Goal: Find specific page/section: Find specific page/section

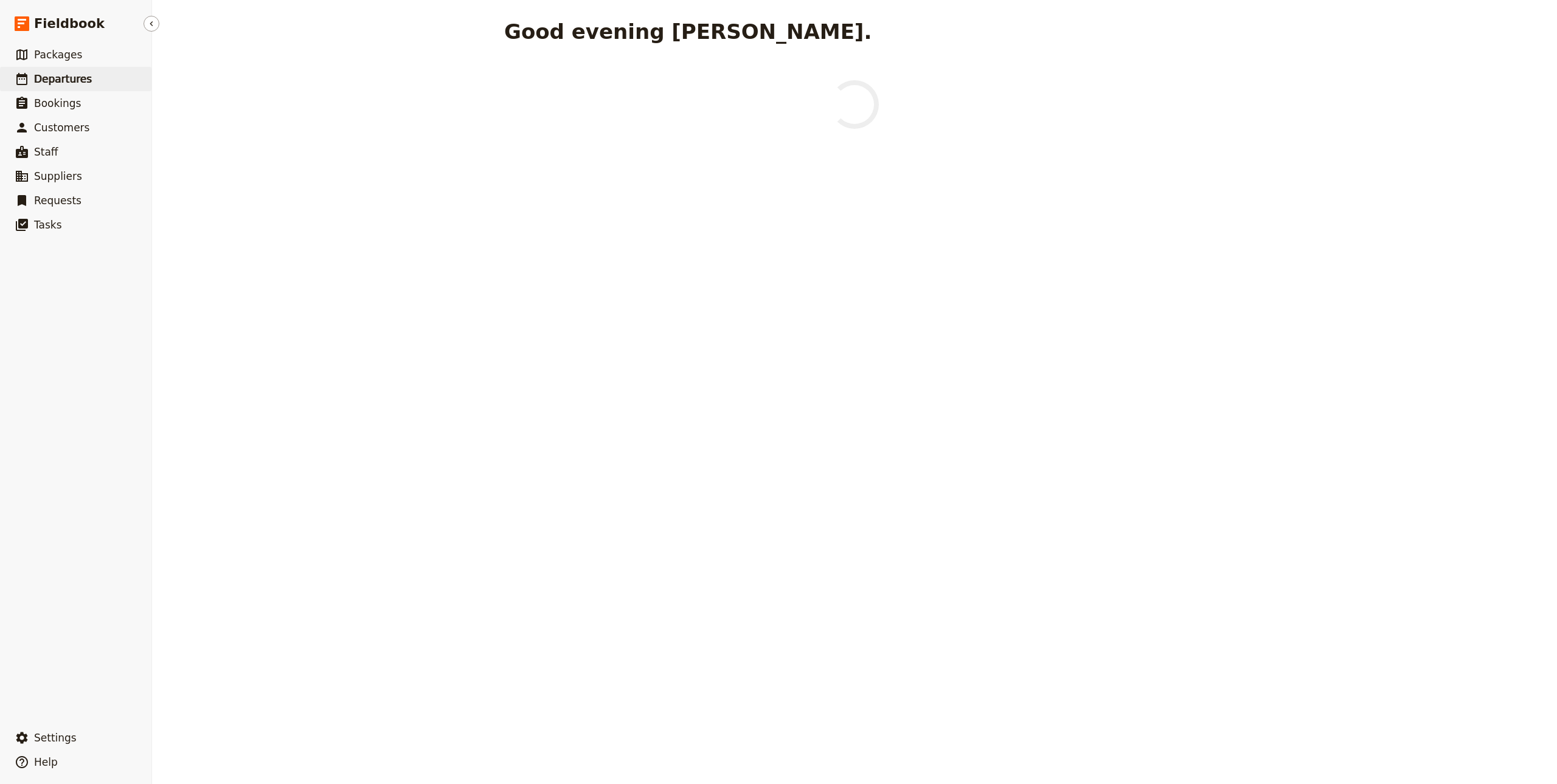
click at [80, 76] on span "Departures" at bounding box center [62, 79] width 58 height 12
select select "CREATED_AT"
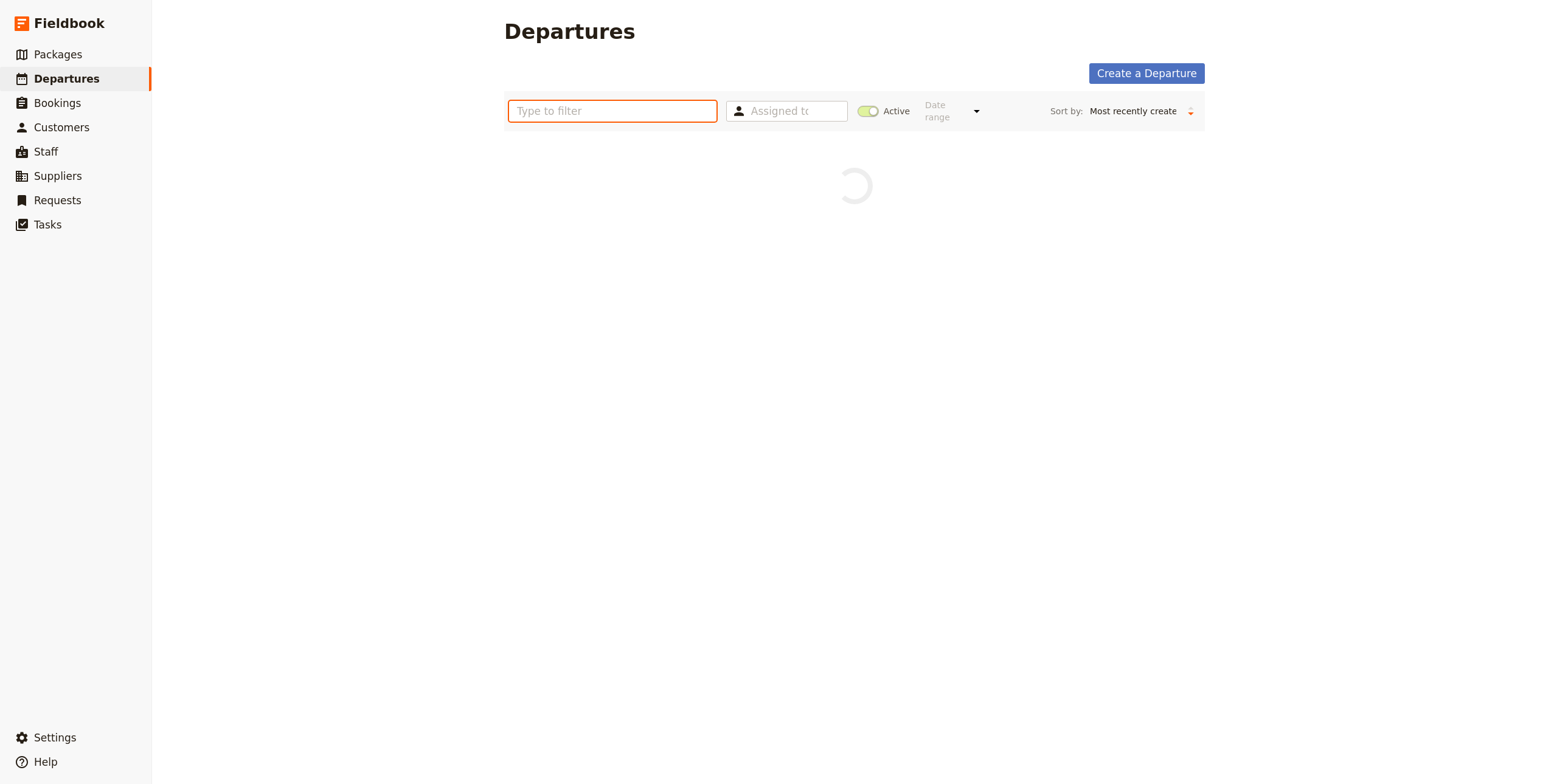
click at [580, 109] on input "text" at bounding box center [613, 112] width 207 height 21
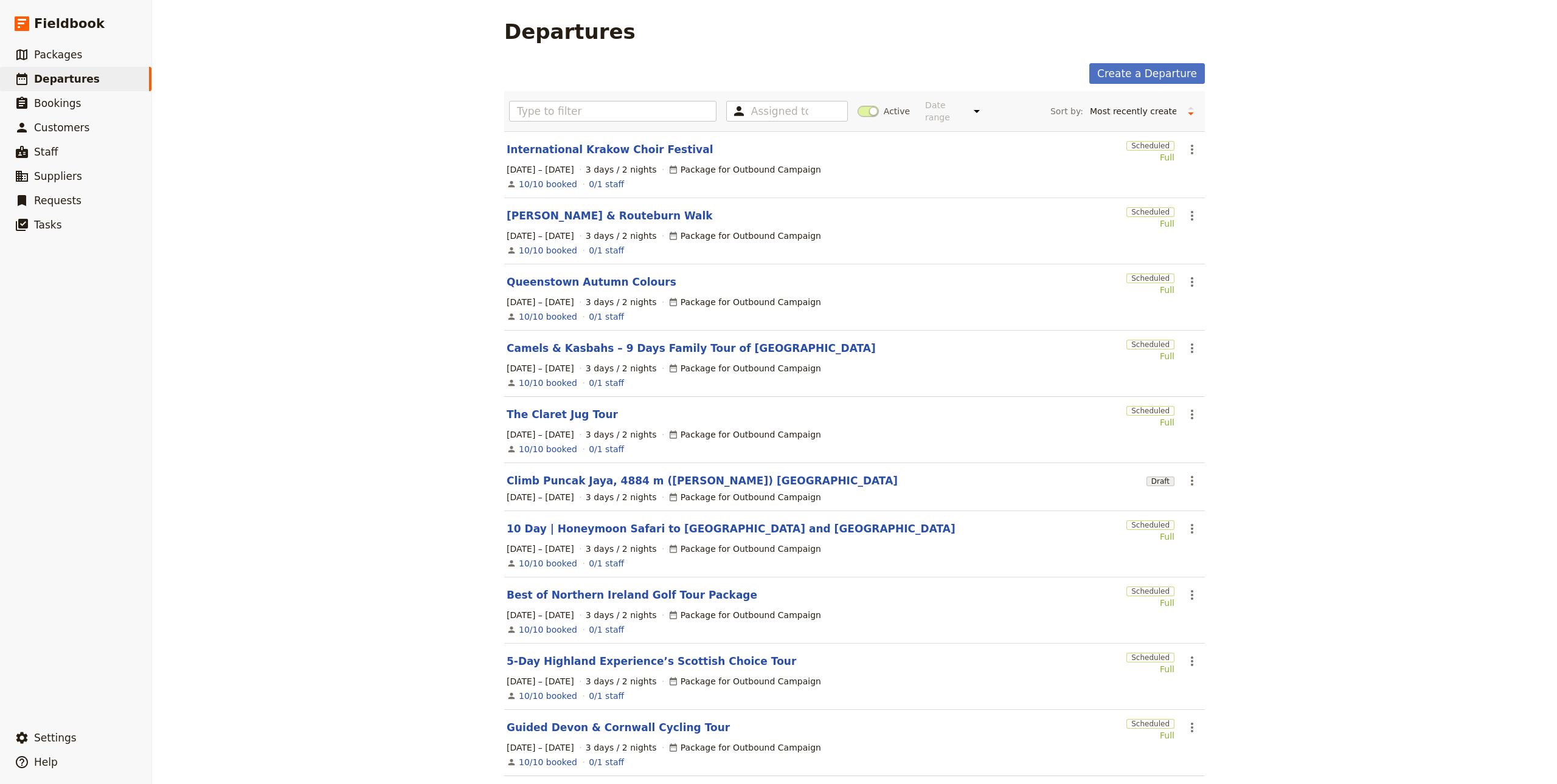
click at [884, 105] on span "Active" at bounding box center [897, 112] width 26 height 12
click at [858, 105] on input "Active" at bounding box center [858, 105] width 0 height 0
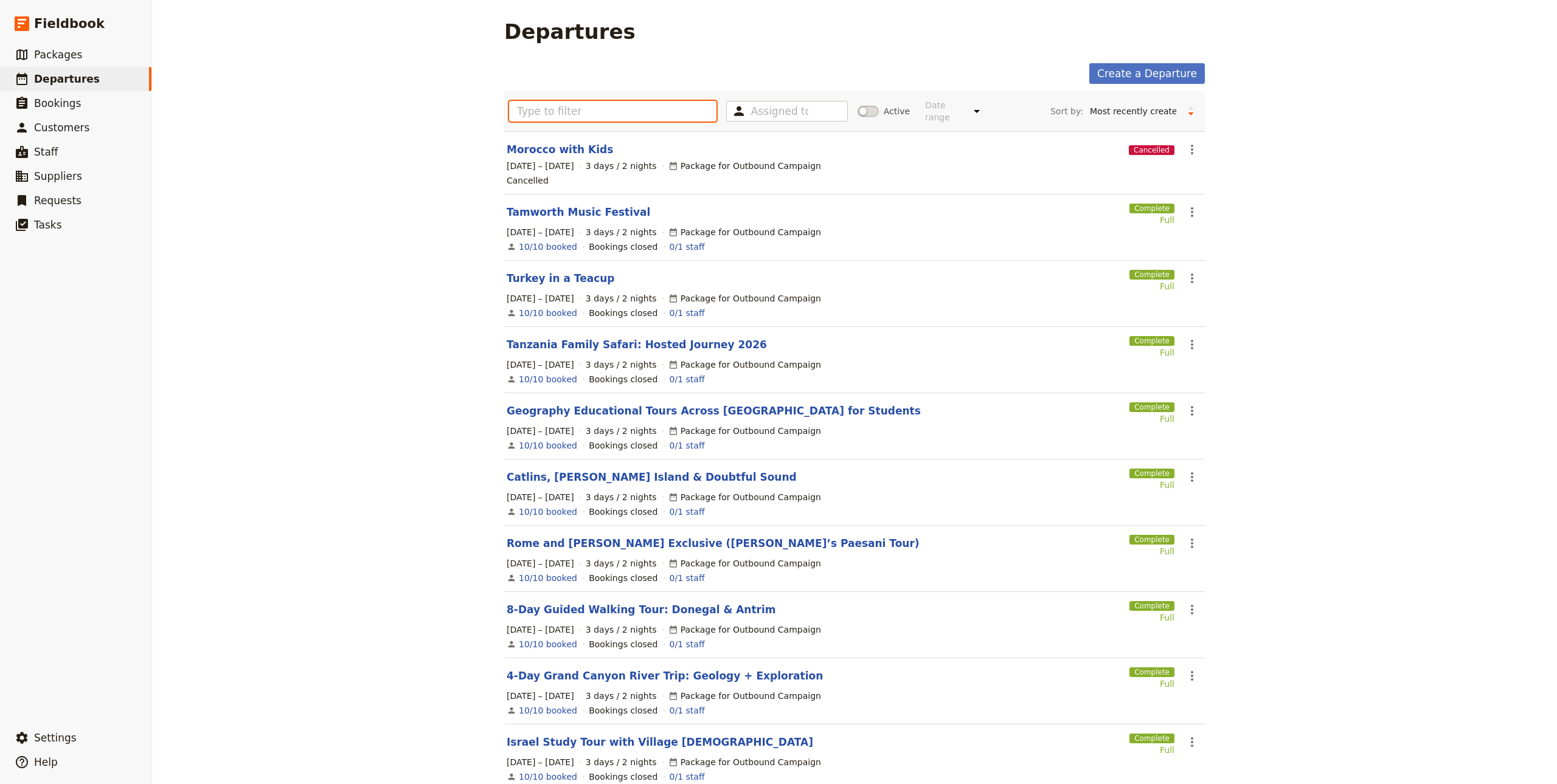
click at [604, 107] on input "text" at bounding box center [613, 112] width 207 height 21
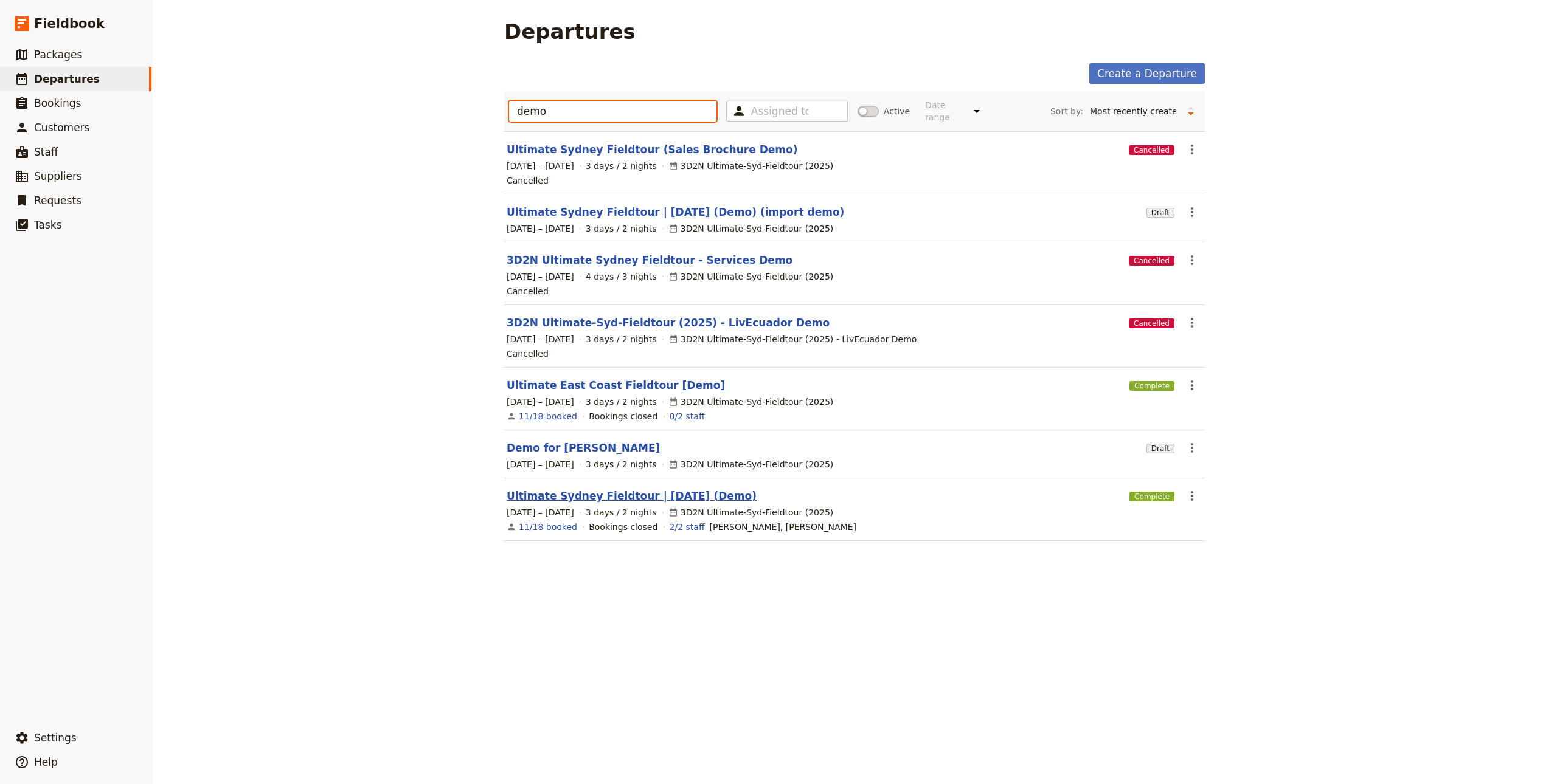
type input "demo"
click at [642, 489] on link "Ultimate Sydney Fieldtour | [DATE] (Demo)" at bounding box center [631, 496] width 250 height 15
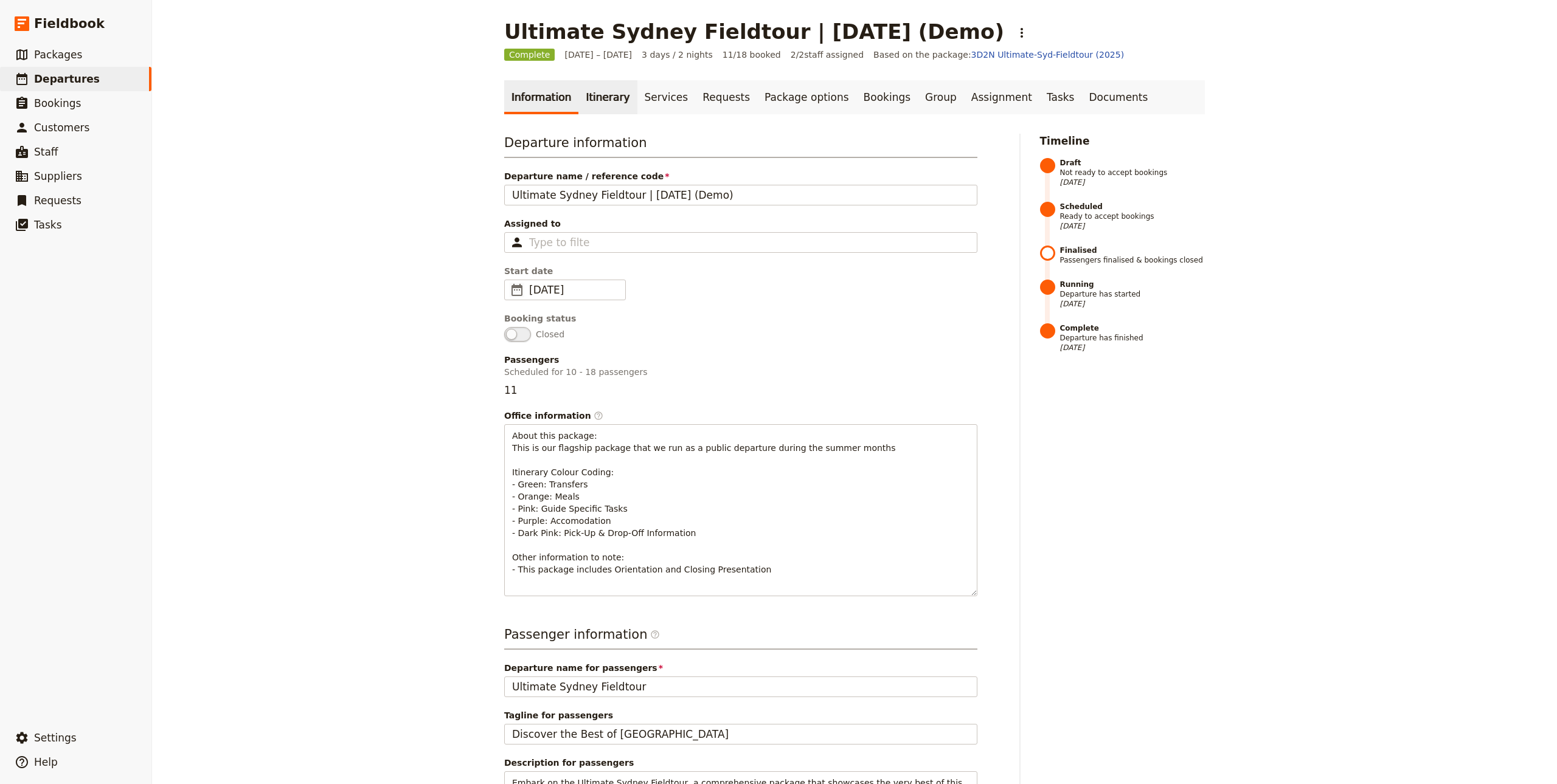
click at [592, 91] on link "Itinerary" at bounding box center [608, 97] width 58 height 34
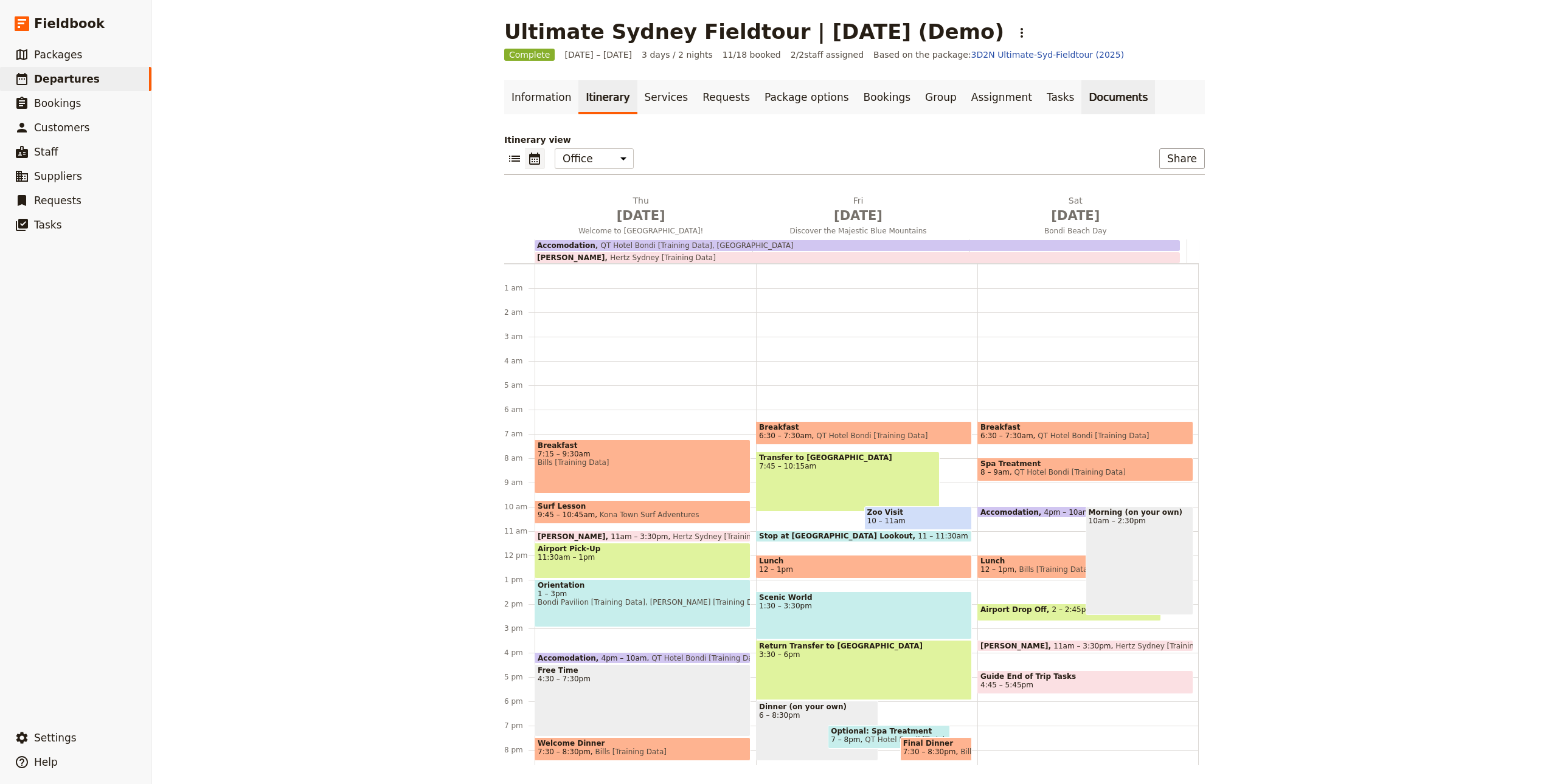
scroll to position [82, 0]
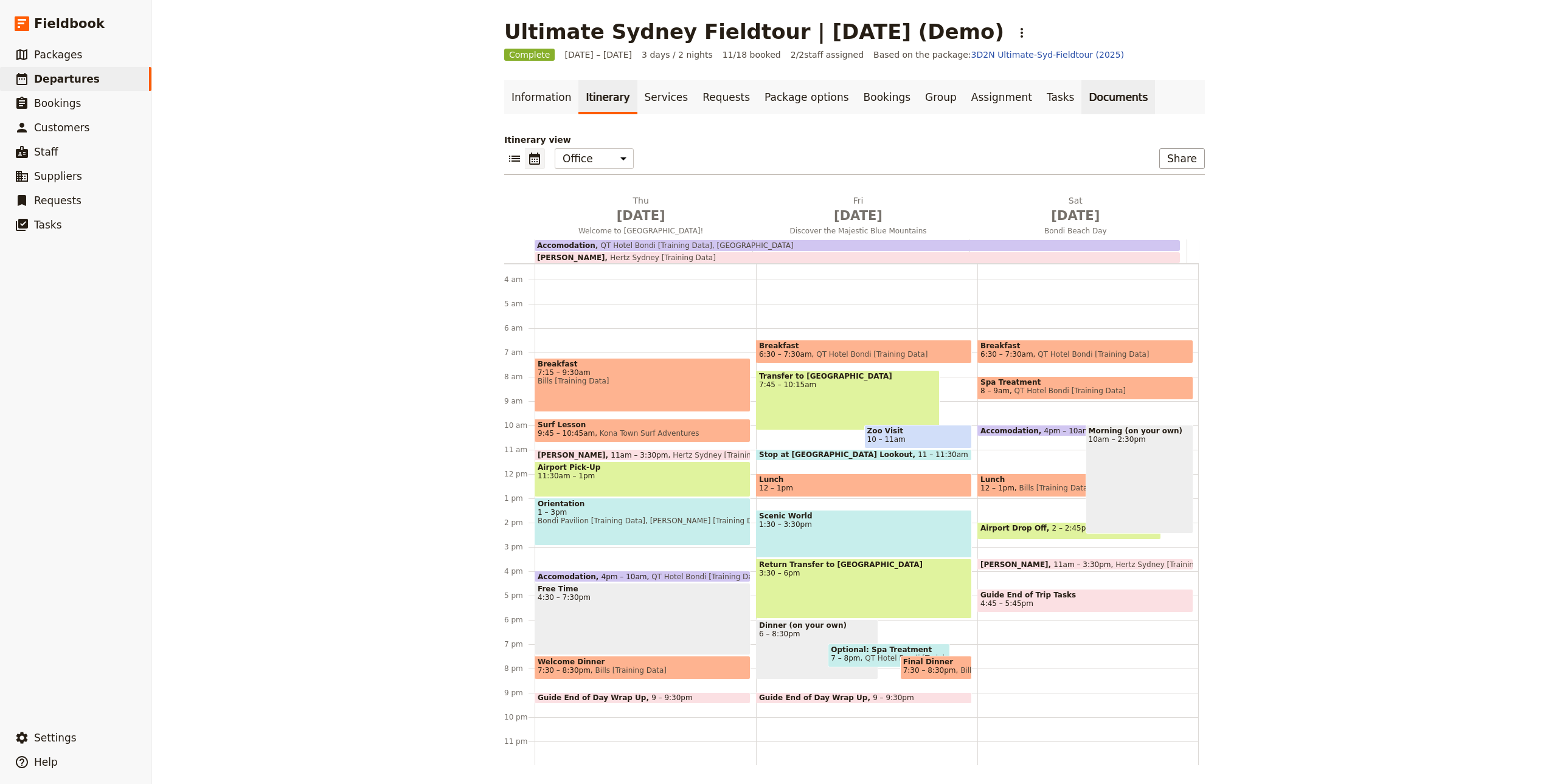
click at [1082, 98] on link "Documents" at bounding box center [1118, 97] width 73 height 34
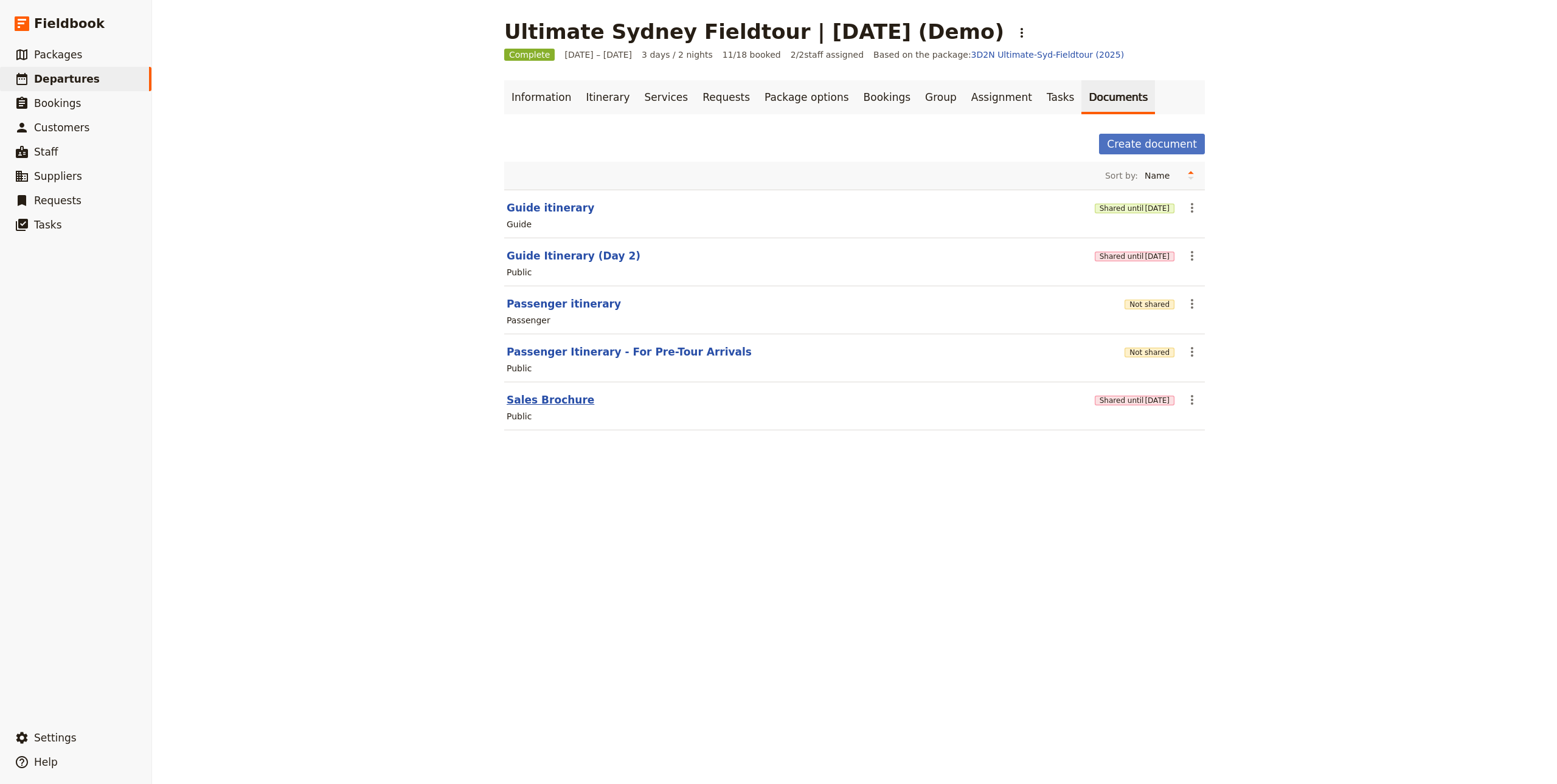
click at [561, 400] on button "Sales Brochure" at bounding box center [550, 400] width 87 height 15
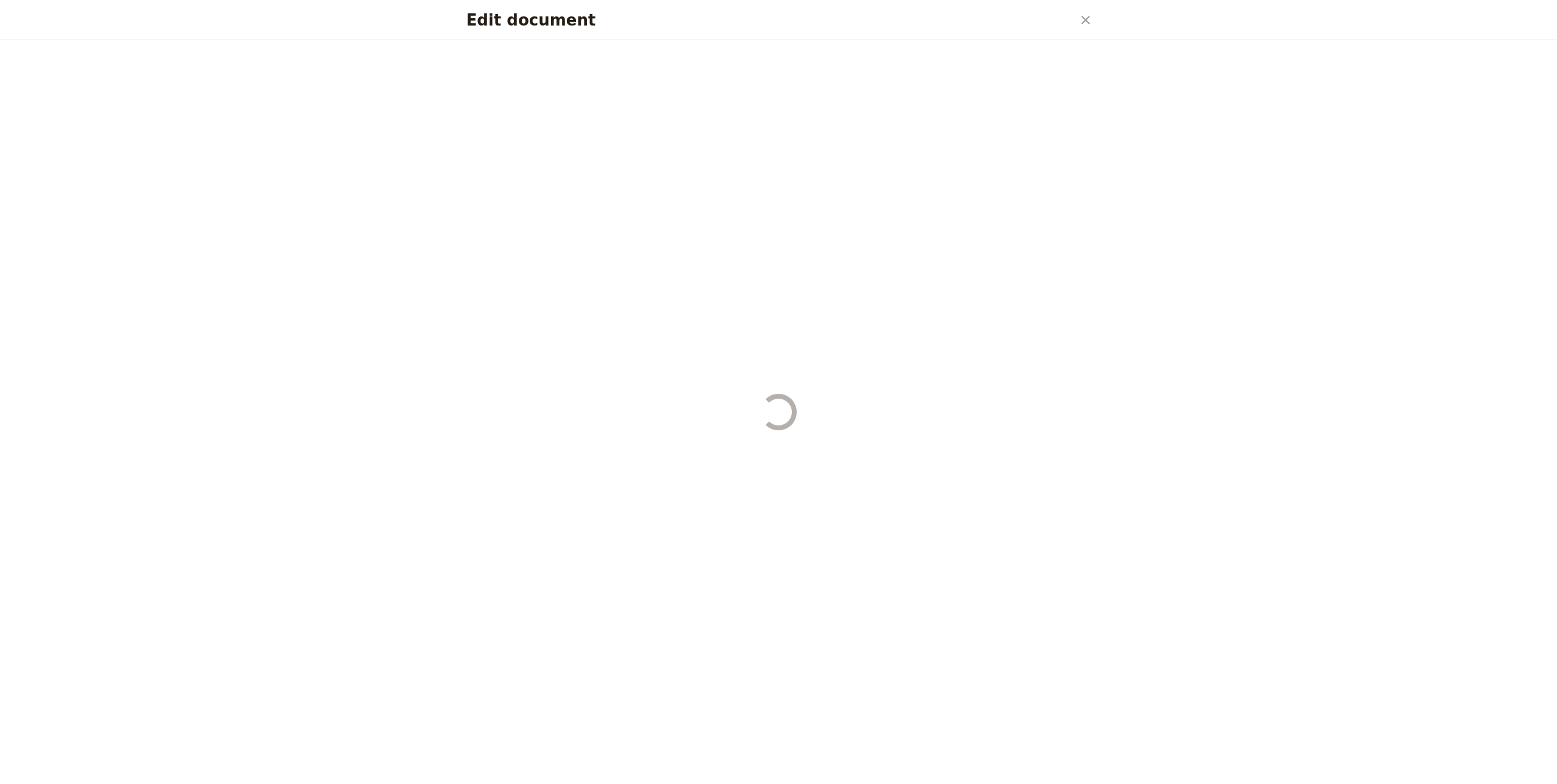
select select "DEFAULT"
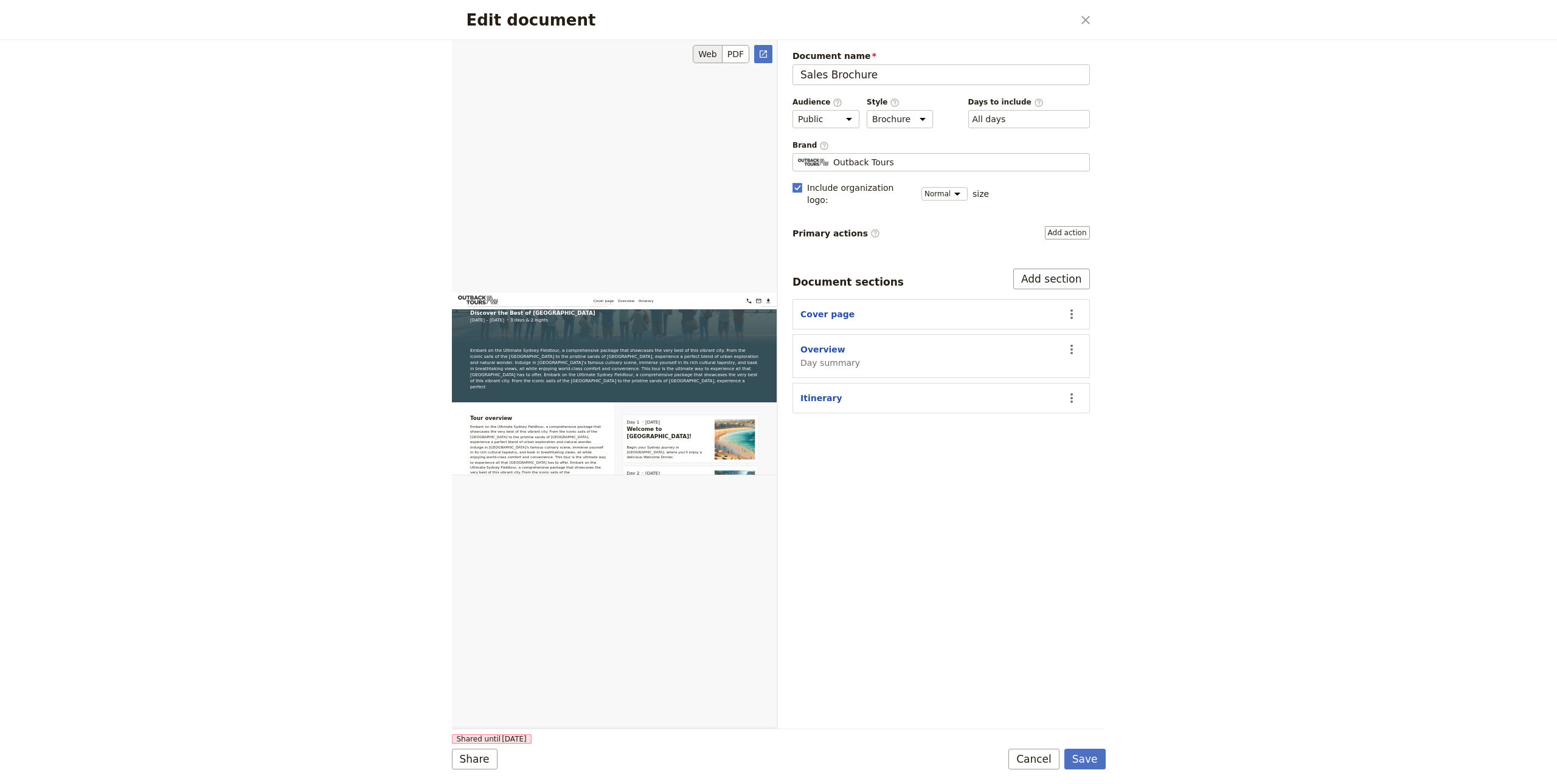
scroll to position [517, 0]
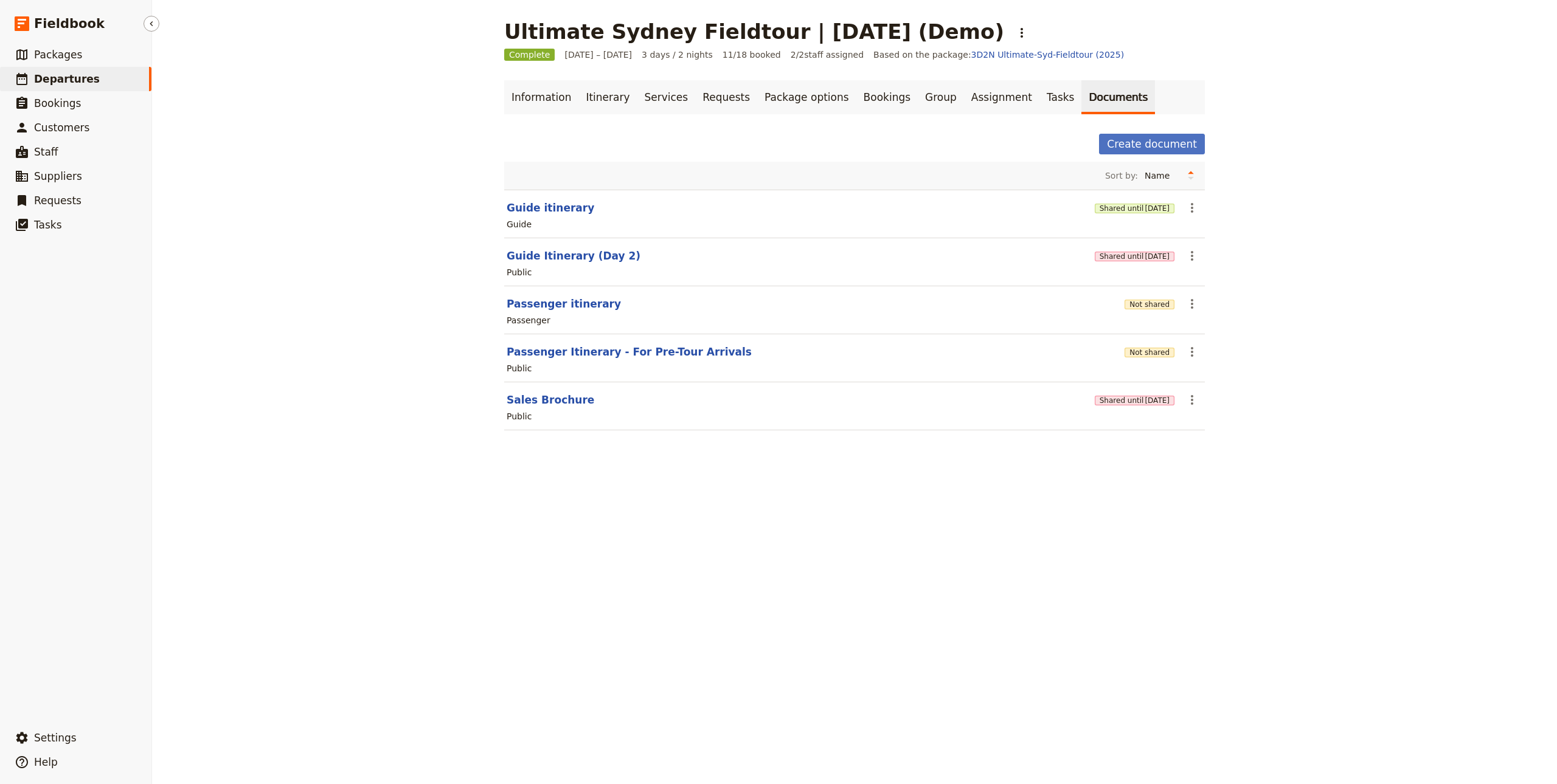
click at [75, 75] on span "Departures" at bounding box center [67, 79] width 66 height 12
select select "CREATED_AT"
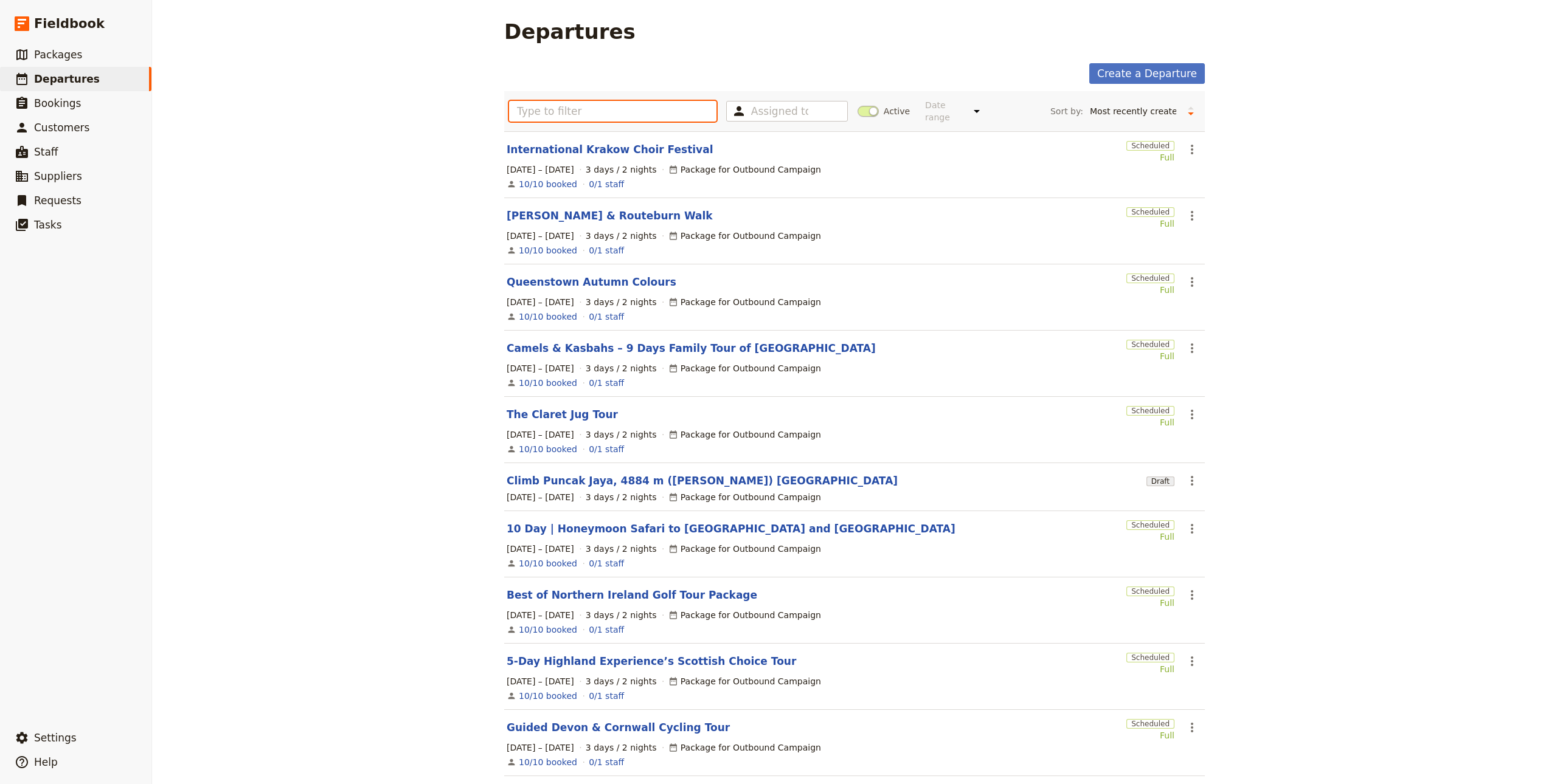
click at [601, 102] on input "text" at bounding box center [613, 112] width 207 height 21
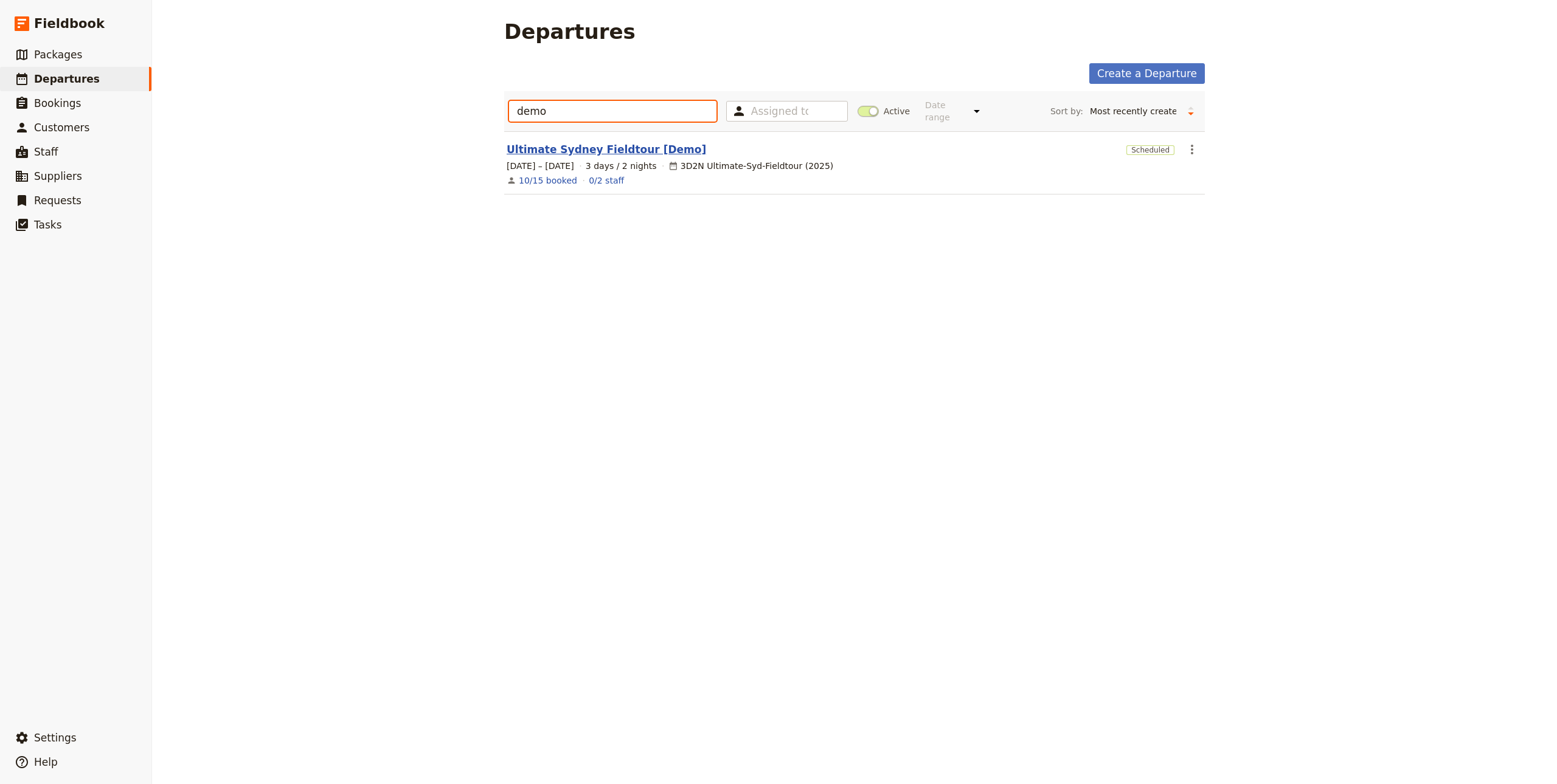
type input "demo"
click at [630, 142] on link "Ultimate Sydney Fieldtour [Demo]" at bounding box center [606, 149] width 200 height 15
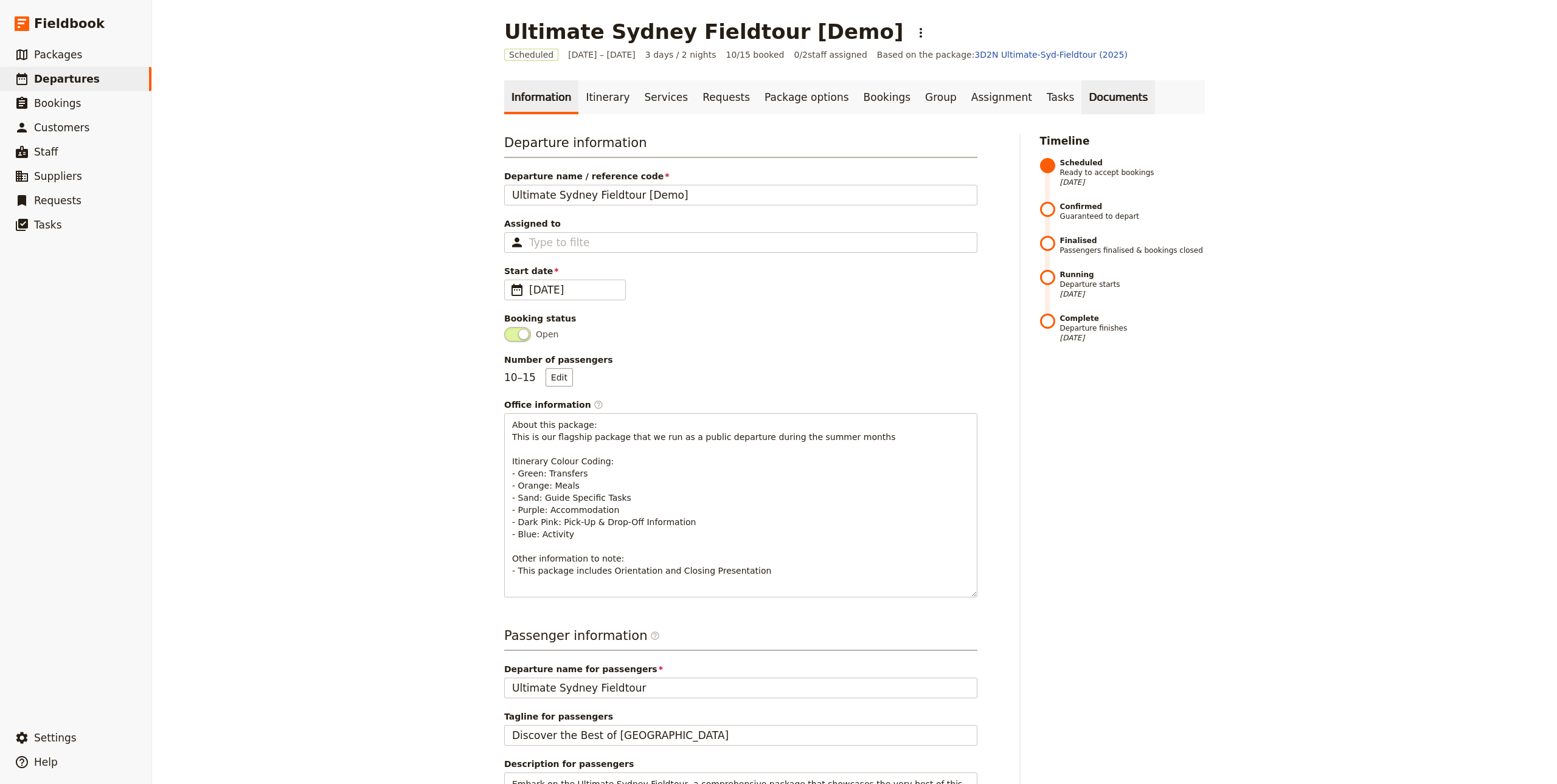
click at [1082, 106] on link "Documents" at bounding box center [1118, 97] width 73 height 34
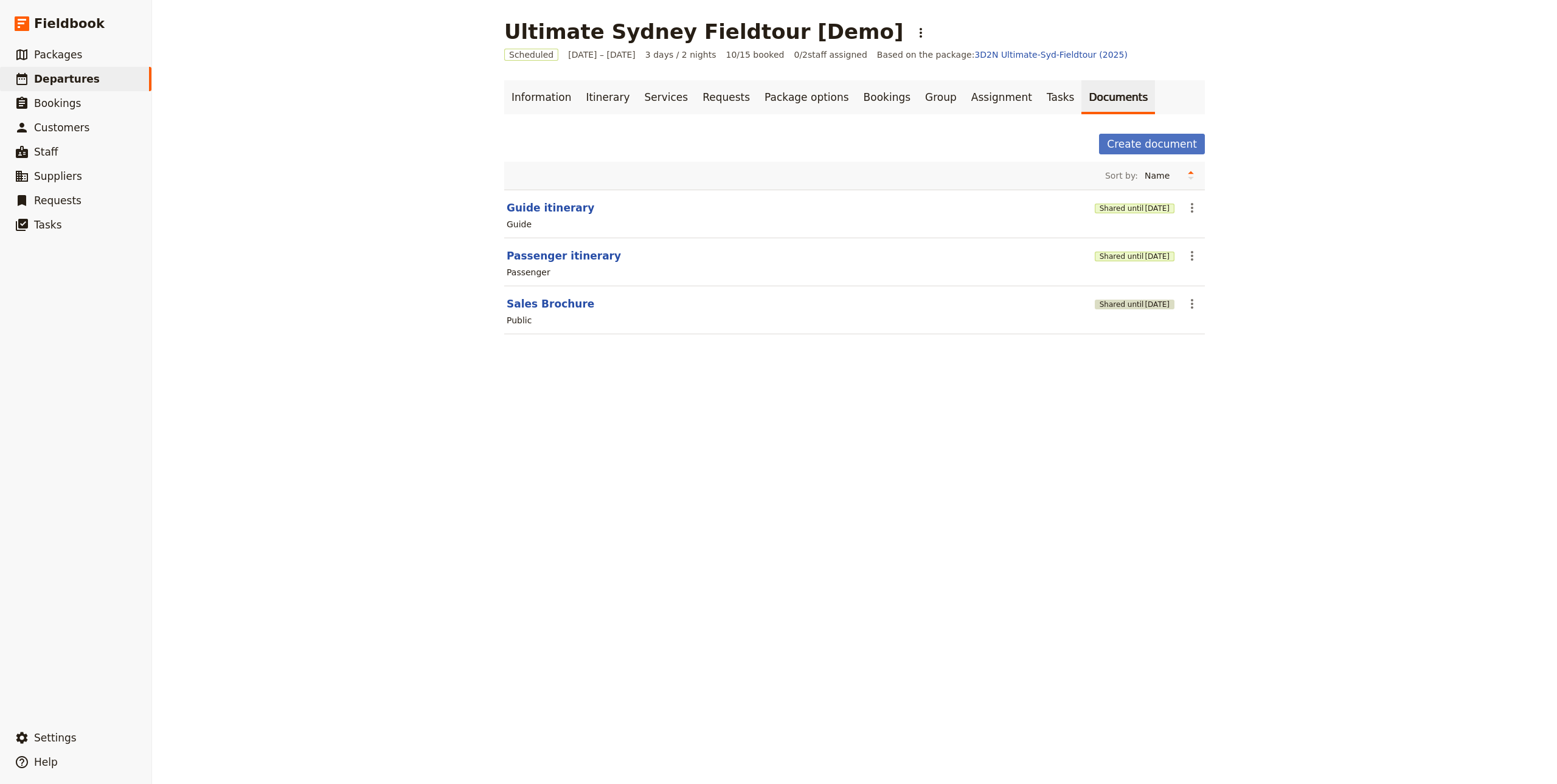
click at [1146, 308] on span "[DATE]" at bounding box center [1157, 305] width 25 height 10
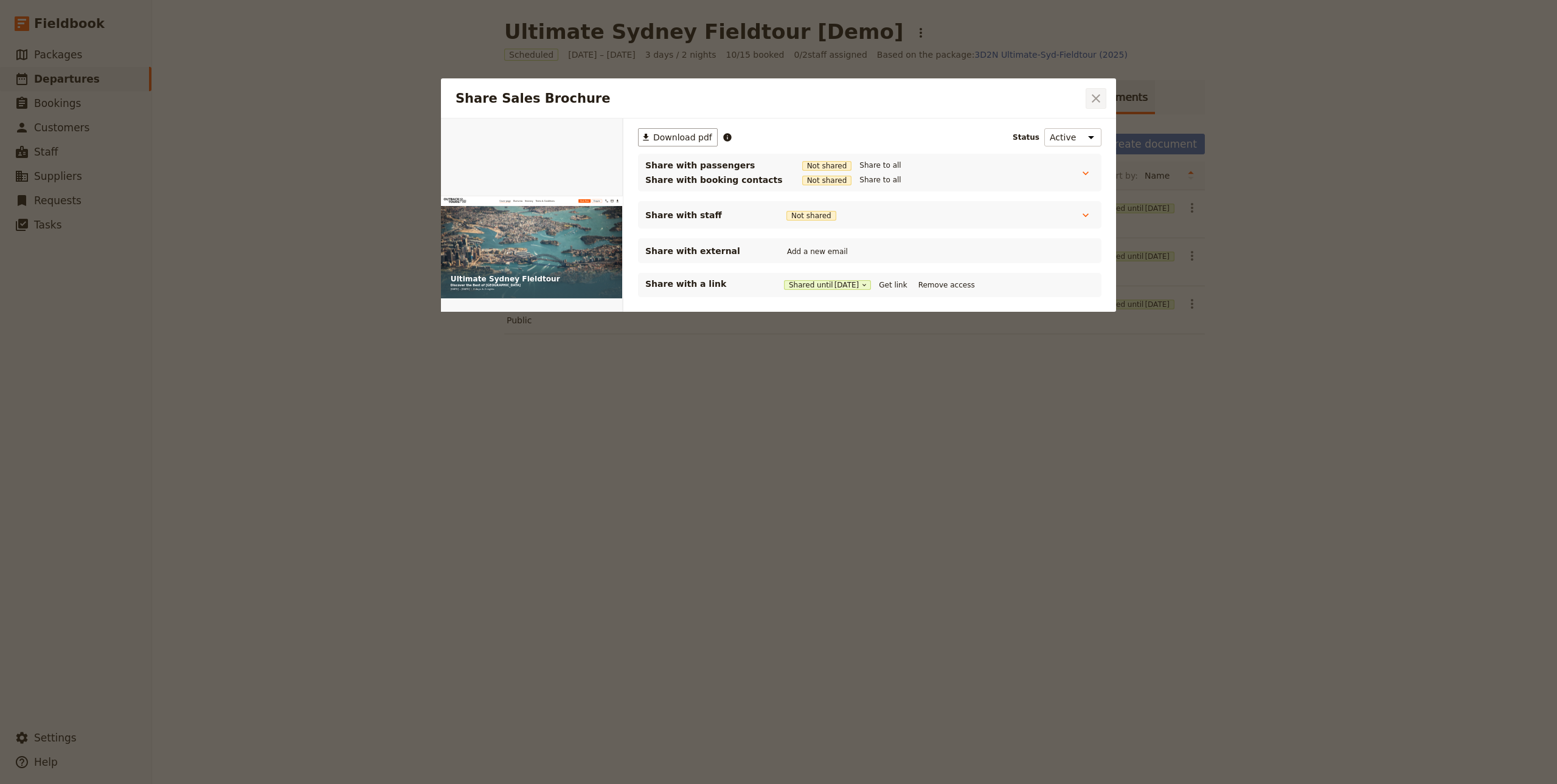
click at [1100, 96] on icon "Close dialog" at bounding box center [1096, 98] width 15 height 15
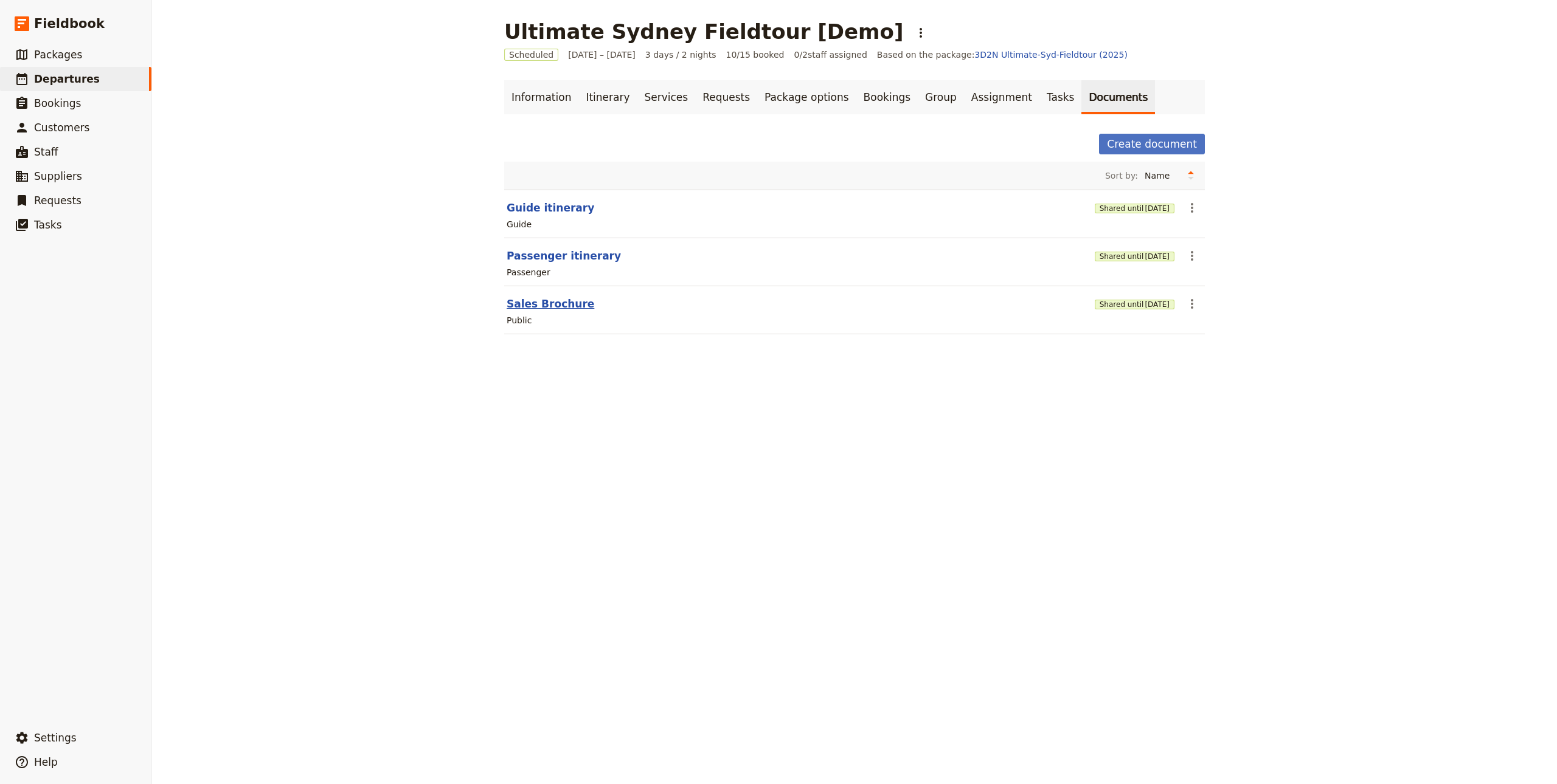
click at [549, 307] on button "Sales Brochure" at bounding box center [550, 303] width 87 height 15
select select "DEFAULT"
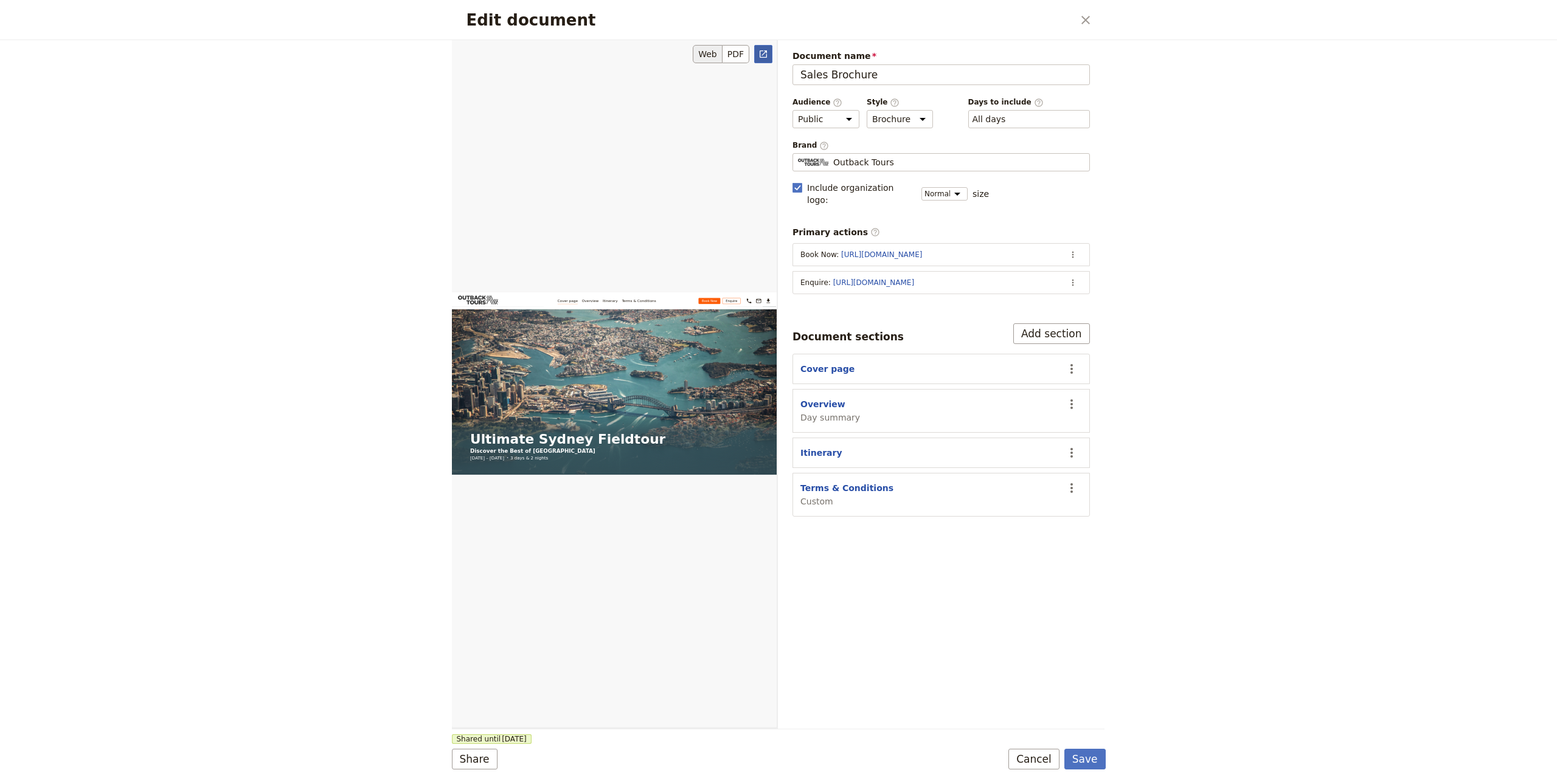
click at [769, 49] on link "​" at bounding box center [764, 54] width 18 height 18
click at [1093, 22] on button "​" at bounding box center [1086, 20] width 21 height 21
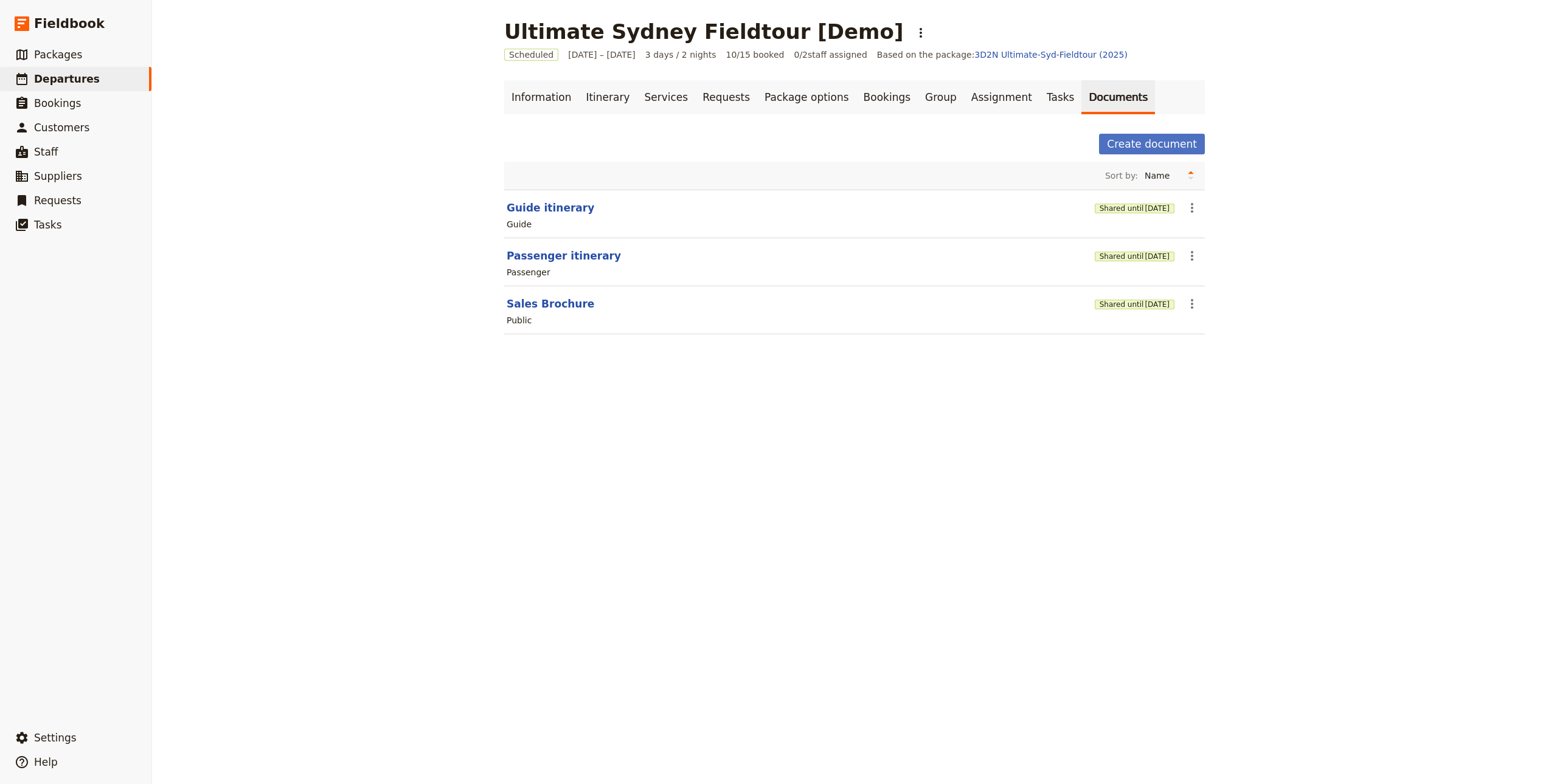
click at [536, 19] on h1 "Ultimate Sydney Fieldtour [Demo]" at bounding box center [704, 31] width 399 height 24
copy h1 "Ultimate Sydney Fieldtour [Demo]"
